Goal: Task Accomplishment & Management: Manage account settings

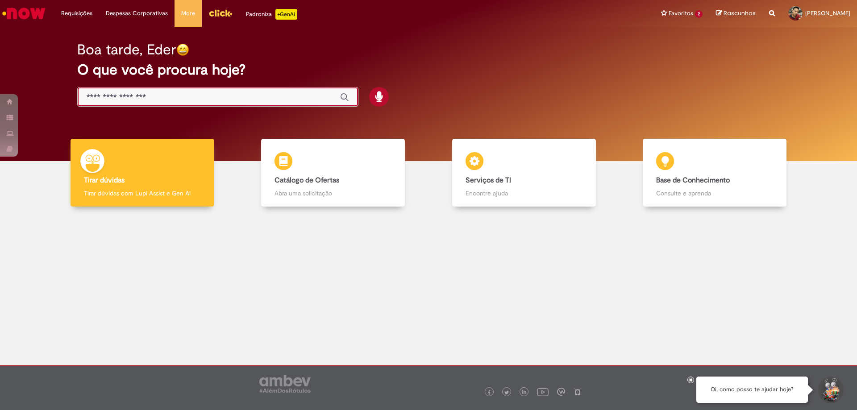
click at [103, 92] on input "Basta digitar aqui" at bounding box center [209, 97] width 245 height 10
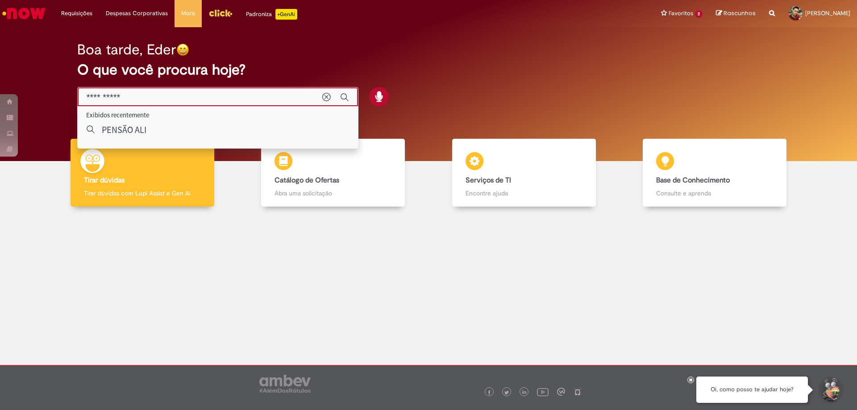
type input "**********"
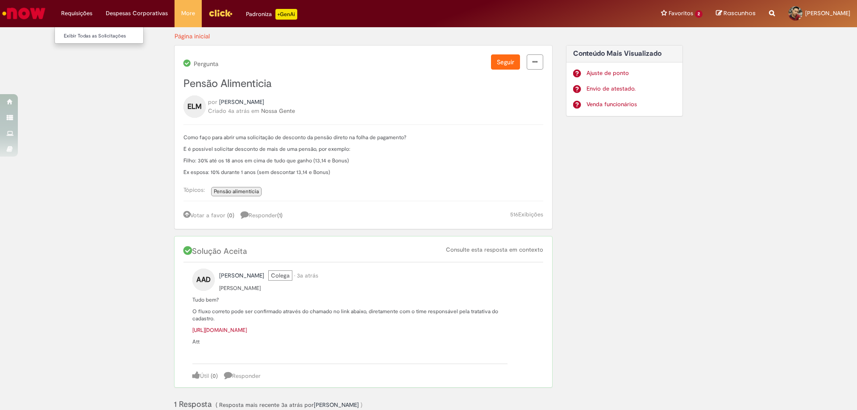
click at [85, 15] on li "Requisições Exibir Todas as Solicitações" at bounding box center [76, 13] width 45 height 27
click at [71, 13] on li "Requisições Exibir Todas as Solicitações" at bounding box center [76, 13] width 45 height 27
click at [90, 38] on link "Exibir Todas as Solicitações" at bounding box center [104, 36] width 98 height 10
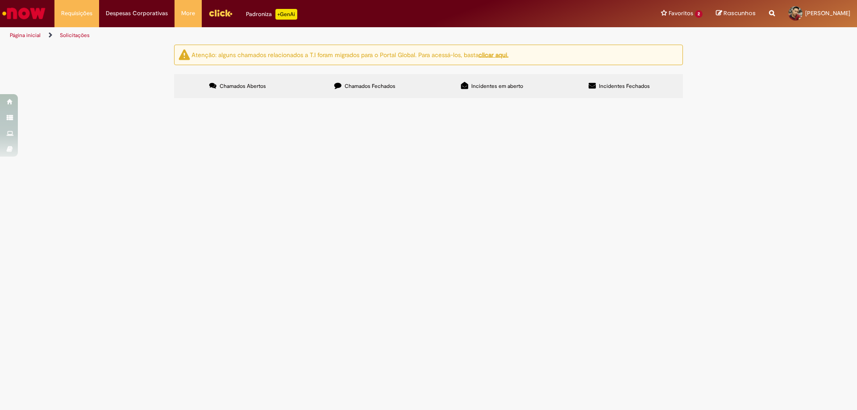
click at [226, 56] on ng-bind-html "Atenção: alguns chamados relacionados a T.I foram migrados para o Portal Global…" at bounding box center [350, 54] width 317 height 8
click at [0, 0] on button at bounding box center [0, 0] width 0 height 0
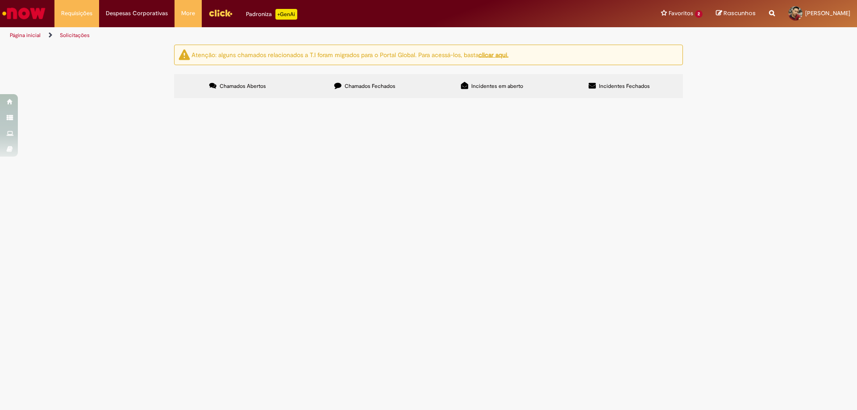
click at [0, 0] on div "Não há registros em Item solicitado usando este filtro" at bounding box center [0, 0] width 0 height 0
click at [0, 0] on input "Pesquisar" at bounding box center [0, 0] width 0 height 0
type input "**********"
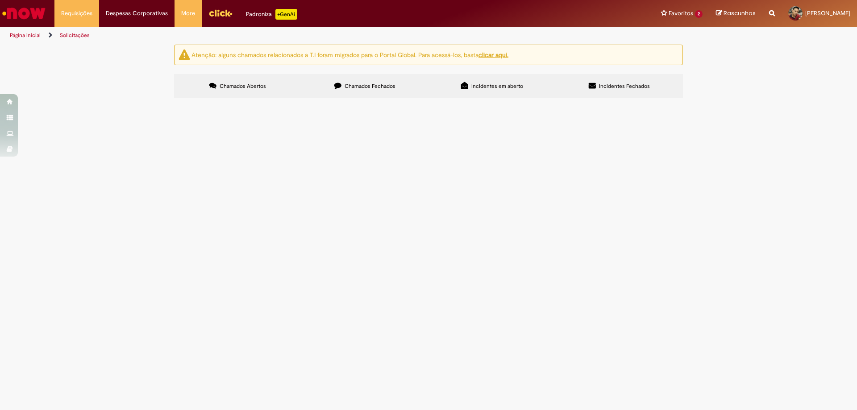
click at [0, 0] on button "Pesquisar" at bounding box center [0, 0] width 0 height 0
click at [287, 224] on main "Solicitações Atenção: alguns chamados relacionados a T.I foram migrados para o …" at bounding box center [428, 227] width 857 height 366
click at [223, 15] on img "Menu Cabeçalho" at bounding box center [221, 12] width 24 height 13
